Goal: Task Accomplishment & Management: Complete application form

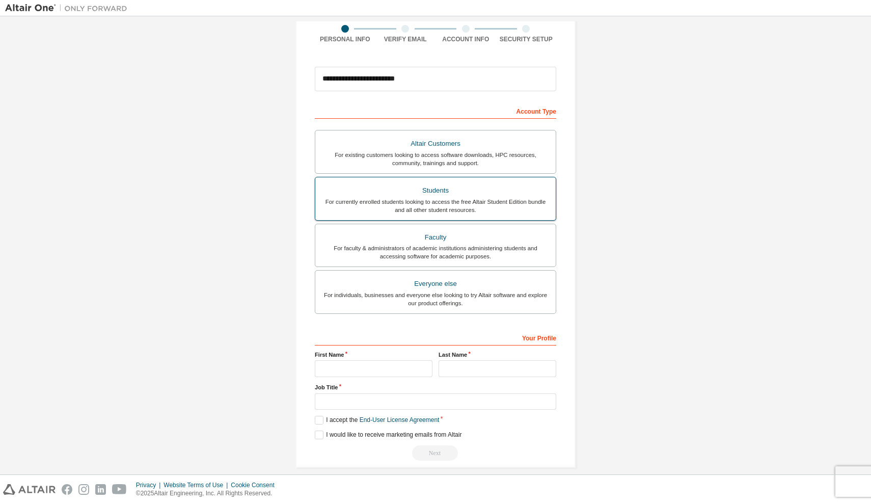
scroll to position [82, 0]
type input "**********"
click at [411, 190] on div "Students" at bounding box center [436, 190] width 228 height 14
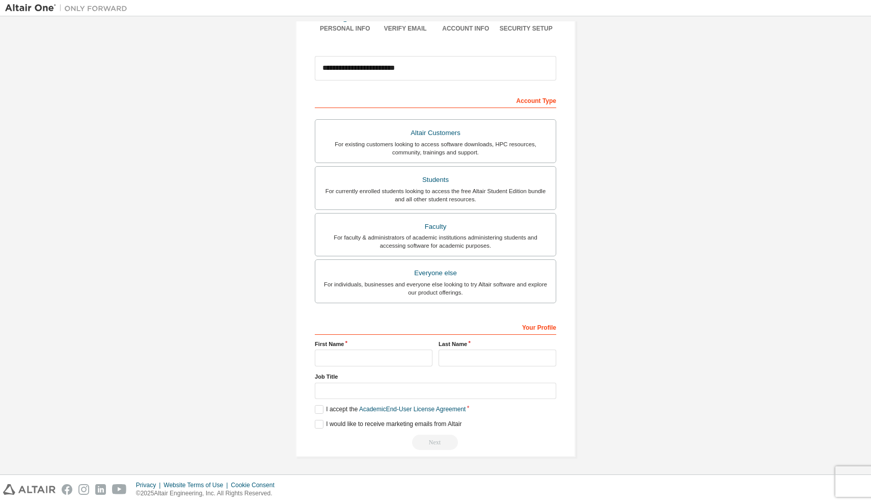
scroll to position [95, 0]
type input "*"
type input "****"
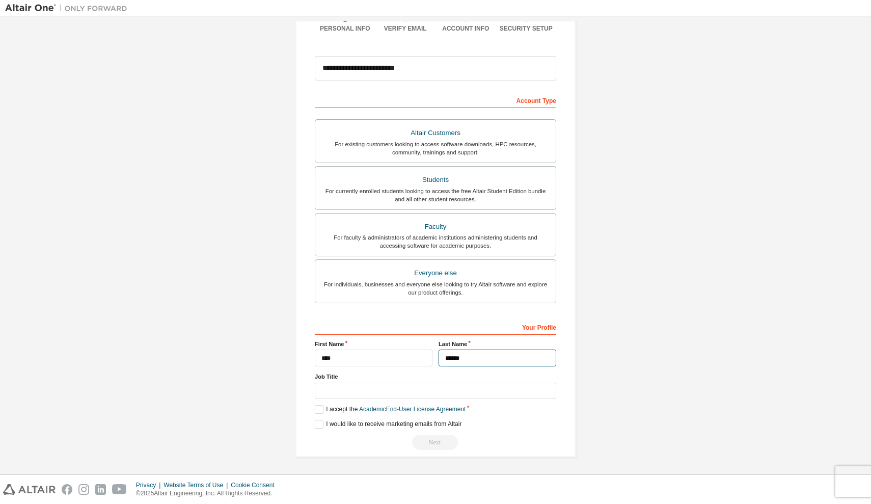
type input "******"
click at [541, 389] on input "text" at bounding box center [436, 391] width 242 height 17
click at [544, 386] on input "text" at bounding box center [436, 391] width 242 height 17
click at [315, 408] on label "I accept the Academic End-User License Agreement" at bounding box center [390, 409] width 151 height 9
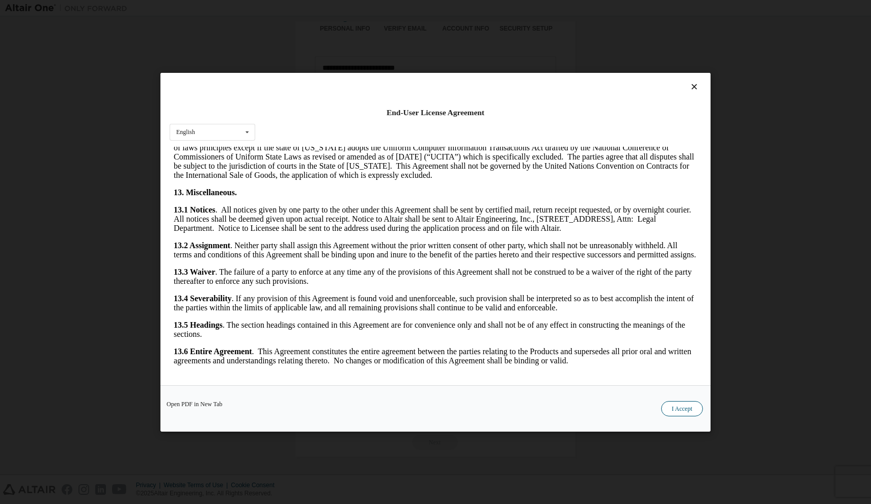
scroll to position [1593, 0]
click at [672, 410] on button "I Accept" at bounding box center [682, 408] width 42 height 15
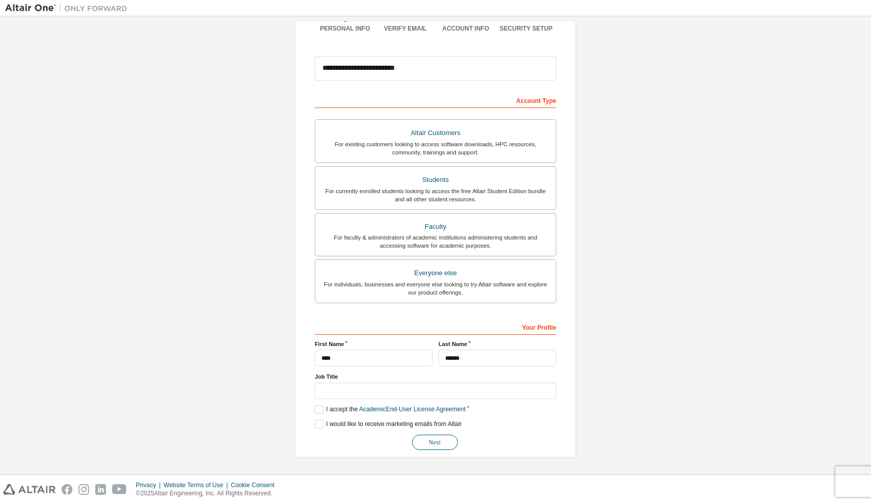
scroll to position [93, 0]
click at [425, 443] on button "Next" at bounding box center [435, 442] width 46 height 15
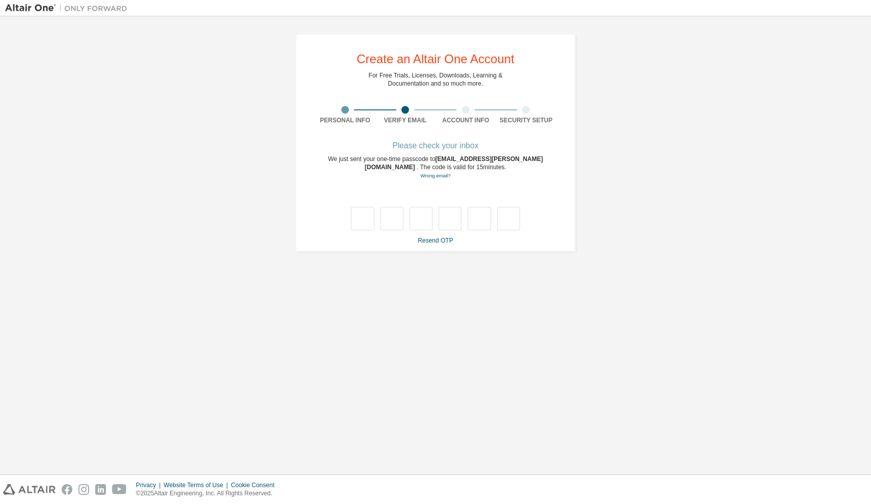
scroll to position [0, 0]
type input "*"
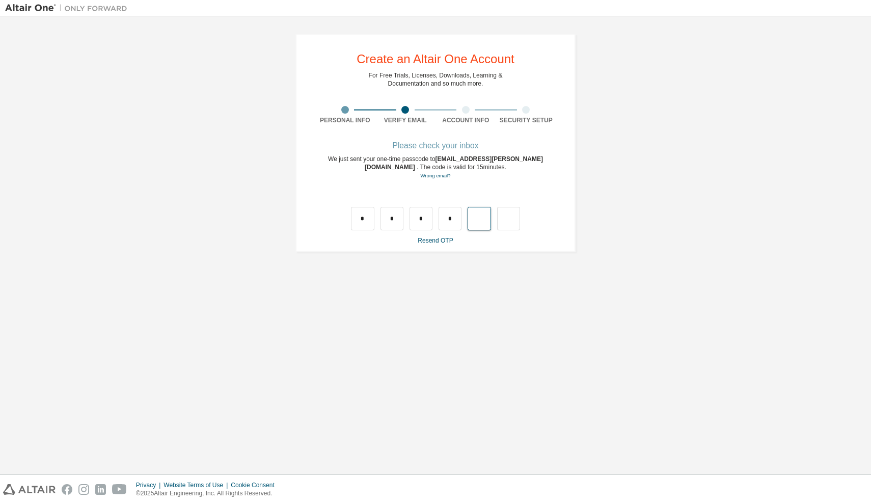
type input "*"
